Goal: Complete application form: Complete application form

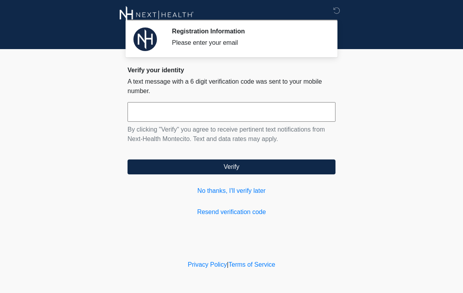
click at [285, 119] on input "text" at bounding box center [232, 112] width 208 height 20
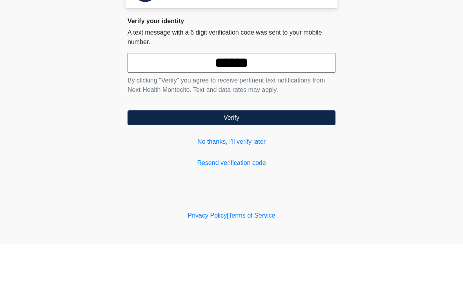
type input "******"
click at [282, 159] on button "Verify" at bounding box center [232, 166] width 208 height 15
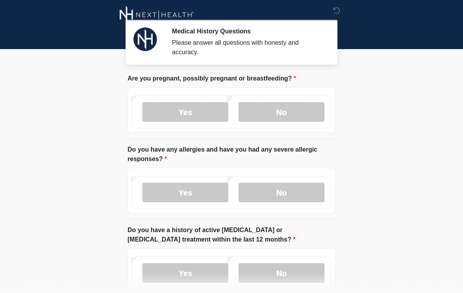
click at [292, 111] on label "No" at bounding box center [282, 112] width 86 height 20
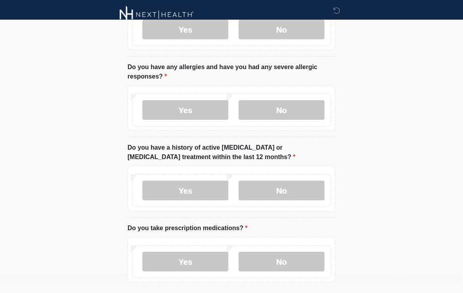
click at [309, 110] on label "No" at bounding box center [282, 110] width 86 height 20
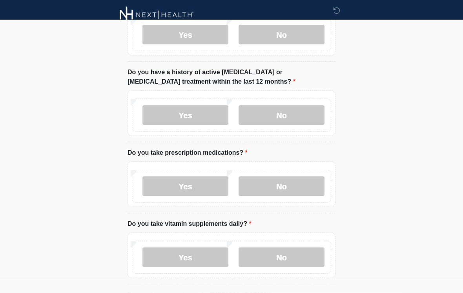
click at [298, 112] on label "No" at bounding box center [282, 115] width 86 height 20
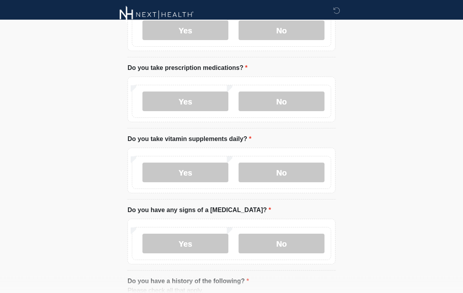
click at [299, 98] on label "No" at bounding box center [282, 102] width 86 height 20
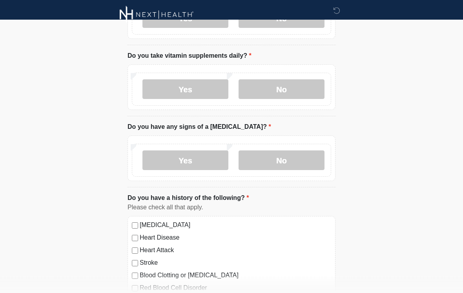
scroll to position [327, 0]
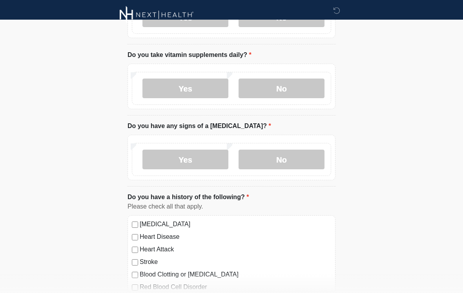
click at [301, 84] on label "No" at bounding box center [282, 89] width 86 height 20
click at [203, 90] on label "Yes" at bounding box center [186, 89] width 86 height 20
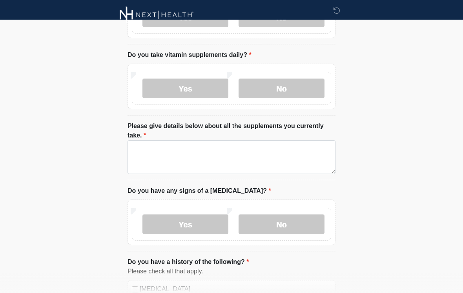
click at [301, 95] on label "No" at bounding box center [282, 89] width 86 height 20
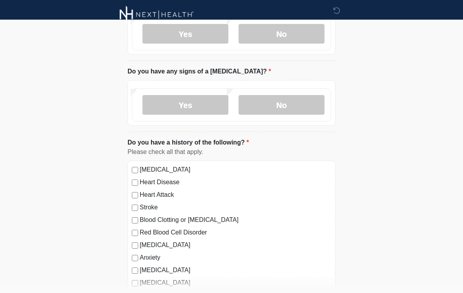
scroll to position [381, 0]
click at [302, 112] on label "No" at bounding box center [282, 105] width 86 height 20
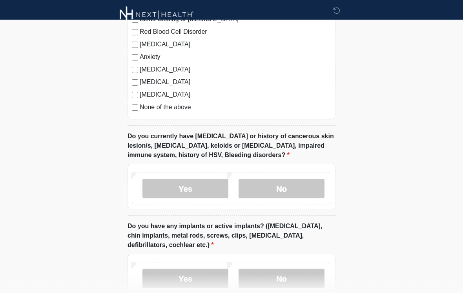
scroll to position [585, 0]
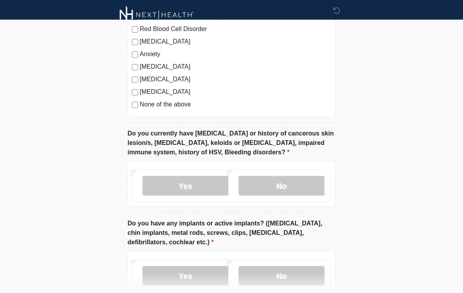
click at [301, 190] on label "No" at bounding box center [282, 186] width 86 height 20
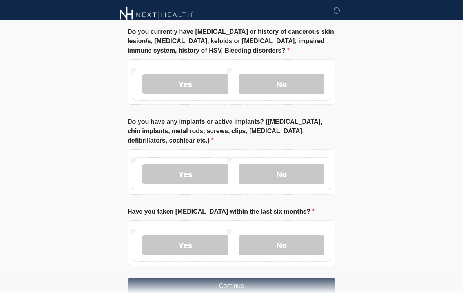
scroll to position [687, 0]
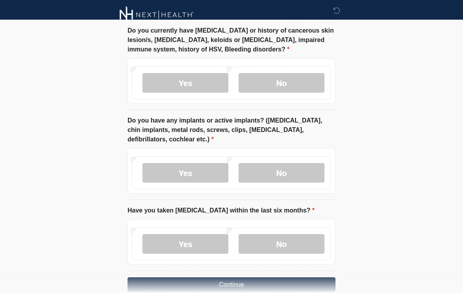
click at [297, 175] on label "No" at bounding box center [282, 173] width 86 height 20
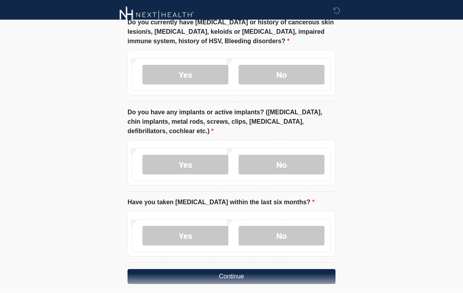
scroll to position [715, 0]
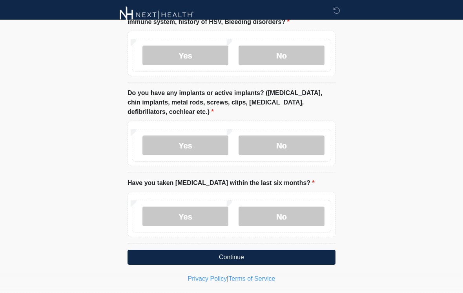
click at [299, 217] on label "No" at bounding box center [282, 216] width 86 height 20
click at [289, 258] on button "Continue" at bounding box center [232, 257] width 208 height 15
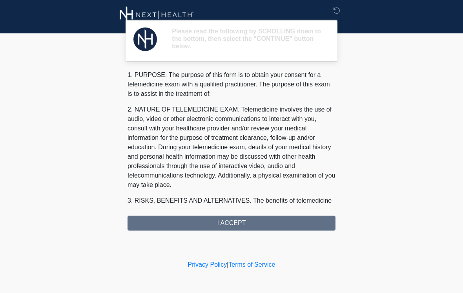
scroll to position [0, 0]
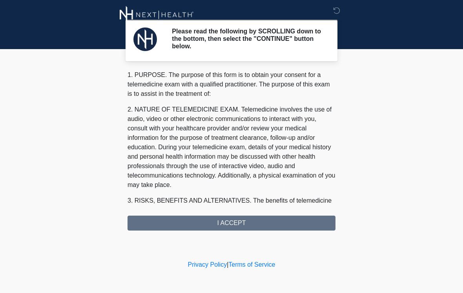
click at [307, 227] on div "1. PURPOSE. The purpose of this form is to obtain your consent for a telemedici…" at bounding box center [232, 150] width 208 height 160
click at [297, 227] on div "1. PURPOSE. The purpose of this form is to obtain your consent for a telemedici…" at bounding box center [232, 150] width 208 height 160
click at [300, 219] on div "1. PURPOSE. The purpose of this form is to obtain your consent for a telemedici…" at bounding box center [232, 150] width 208 height 160
click at [235, 221] on div "1. PURPOSE. The purpose of this form is to obtain your consent for a telemedici…" at bounding box center [232, 150] width 208 height 160
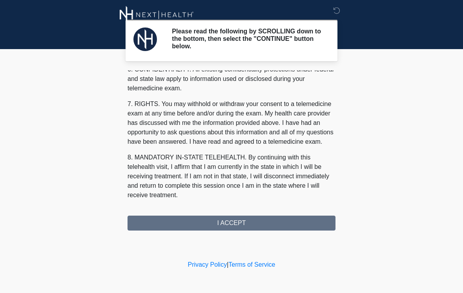
scroll to position [320, 0]
click at [249, 225] on button "I ACCEPT" at bounding box center [232, 223] width 208 height 15
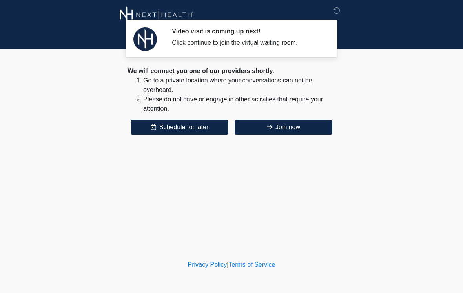
click at [289, 127] on button "Join now" at bounding box center [284, 127] width 98 height 15
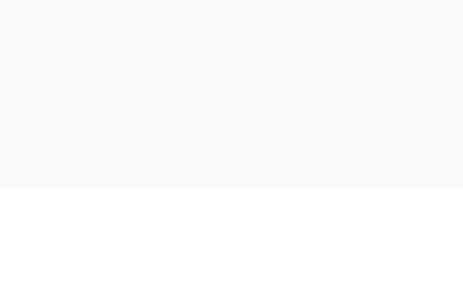
scroll to position [15, 0]
